Goal: Find specific fact: Find specific fact

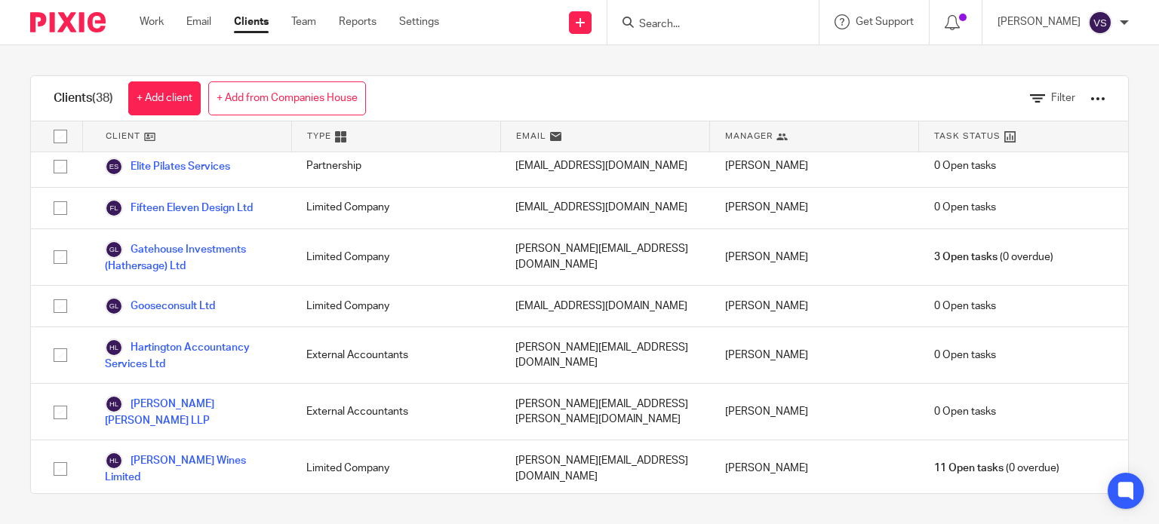
scroll to position [391, 0]
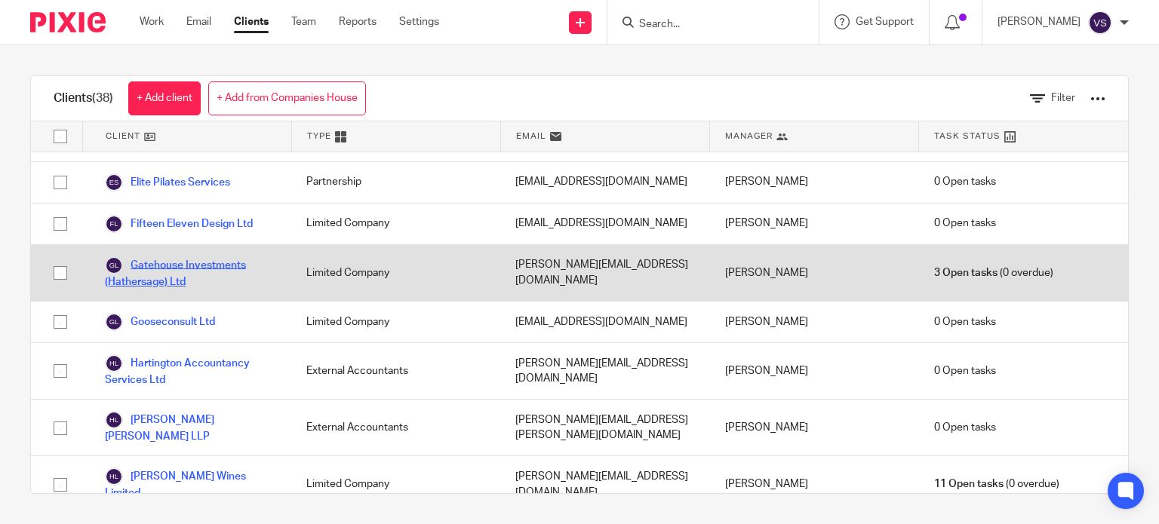
click at [223, 257] on link "Gatehouse Investments (Hathersage) Ltd" at bounding box center [190, 273] width 171 height 33
click at [162, 257] on link "Gatehouse Investments (Hathersage) Ltd" at bounding box center [190, 273] width 171 height 33
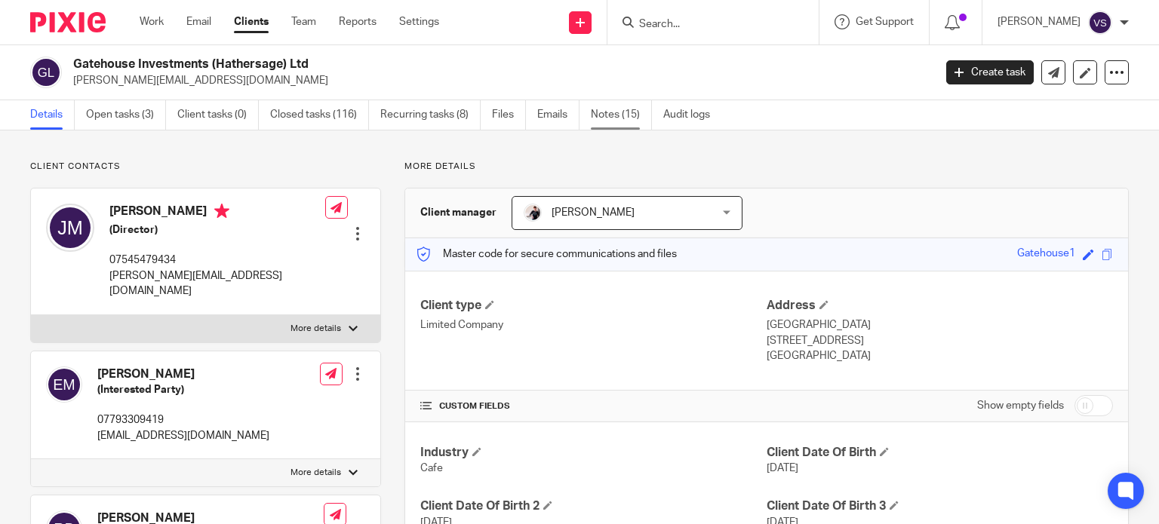
click at [605, 114] on link "Notes (15)" at bounding box center [621, 114] width 61 height 29
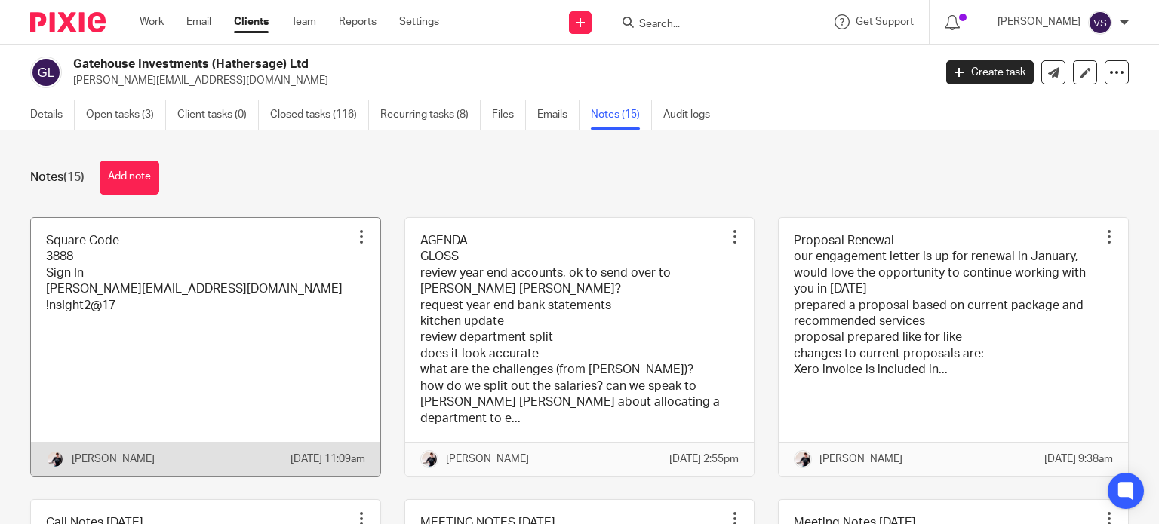
click at [257, 286] on link at bounding box center [205, 347] width 349 height 258
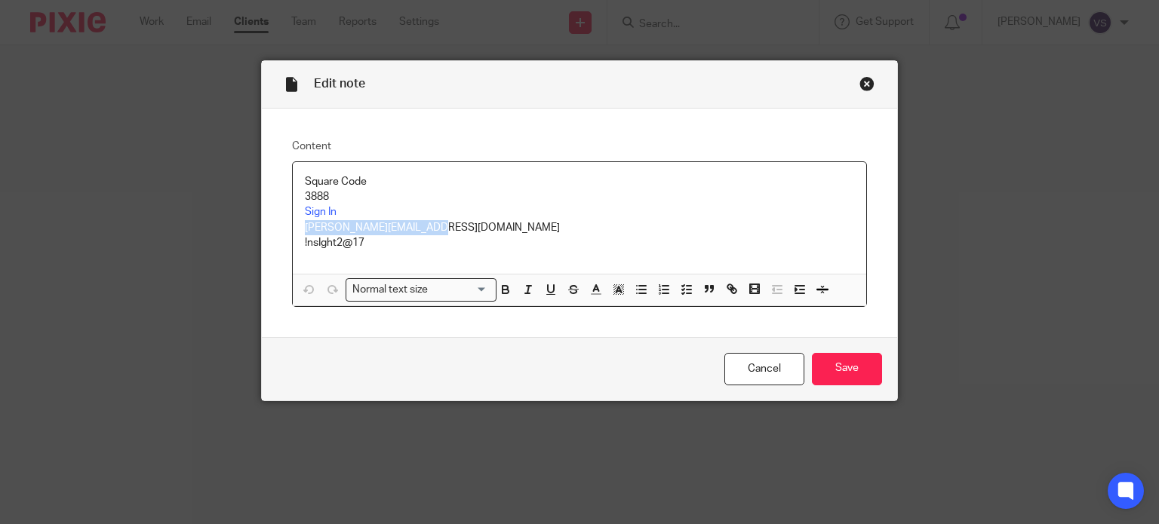
drag, startPoint x: 419, startPoint y: 228, endPoint x: 284, endPoint y: 227, distance: 135.8
click at [284, 227] on div "Content Square Code 3888 Sign In [PERSON_NAME][EMAIL_ADDRESS][DOMAIN_NAME] !nsI…" at bounding box center [580, 223] width 636 height 229
copy p "[PERSON_NAME][EMAIL_ADDRESS][DOMAIN_NAME]"
drag, startPoint x: 367, startPoint y: 241, endPoint x: 293, endPoint y: 241, distance: 73.9
click at [293, 241] on div "Square Code 3888 Sign In [PERSON_NAME][EMAIL_ADDRESS][DOMAIN_NAME] !nsIght2@17" at bounding box center [580, 218] width 574 height 112
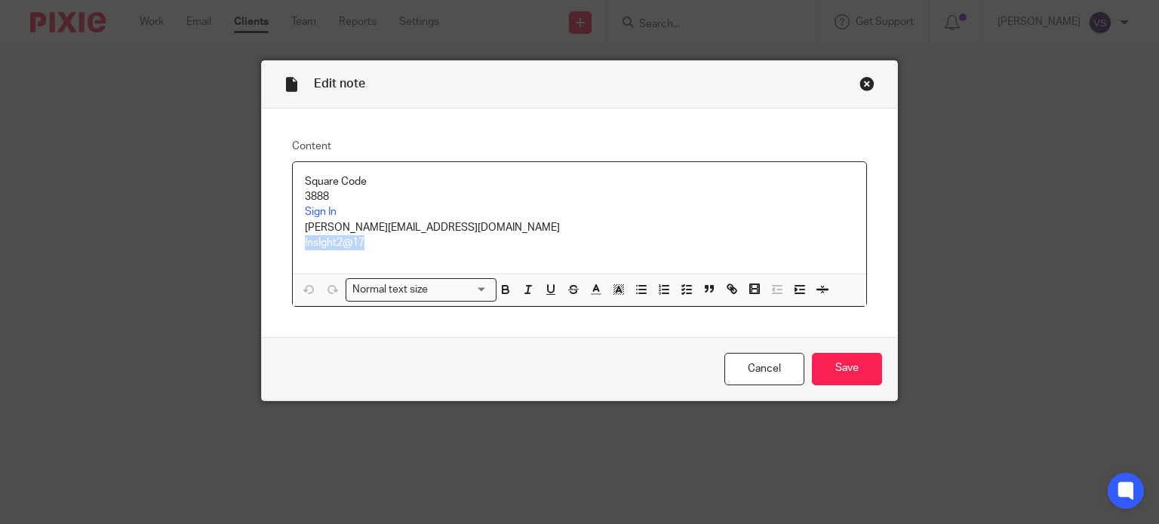
copy p "!nsIght2@17"
